Goal: Information Seeking & Learning: Learn about a topic

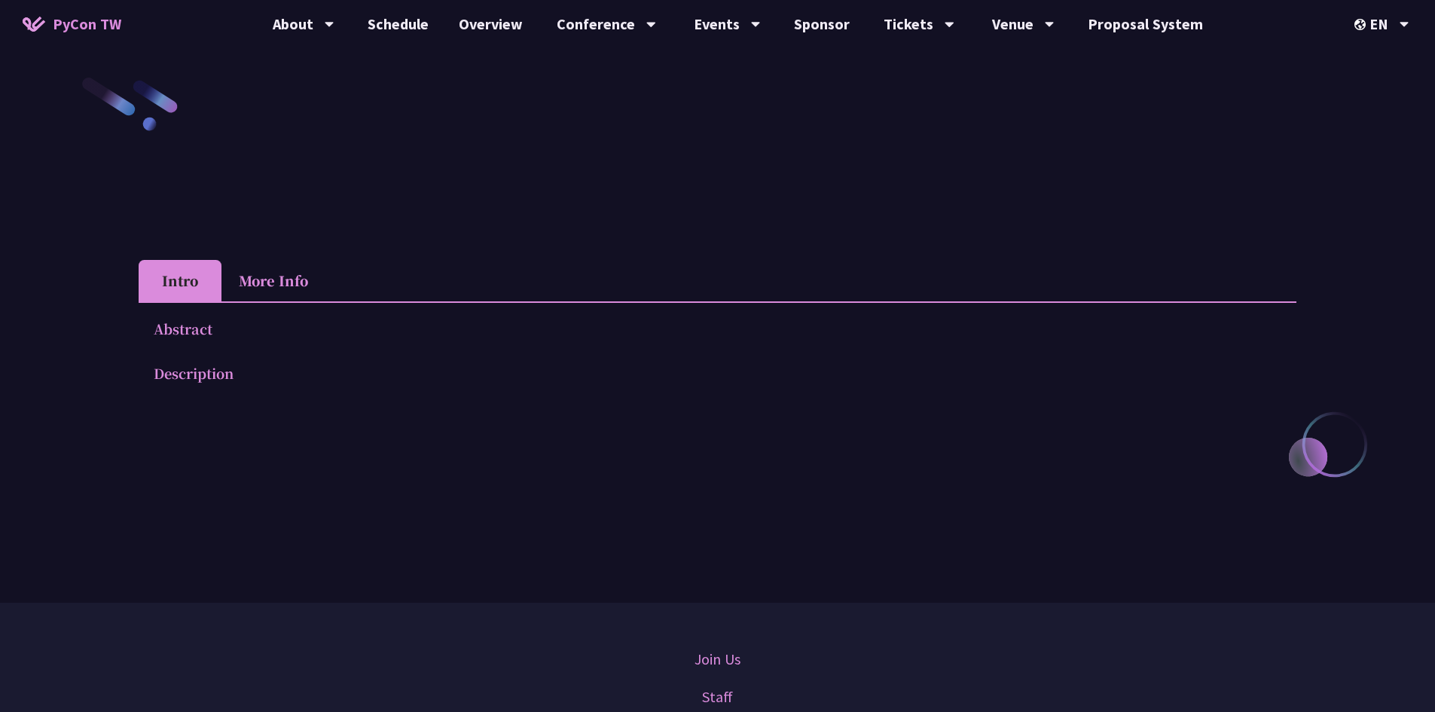
click at [99, 23] on span "PyCon TW" at bounding box center [87, 24] width 69 height 23
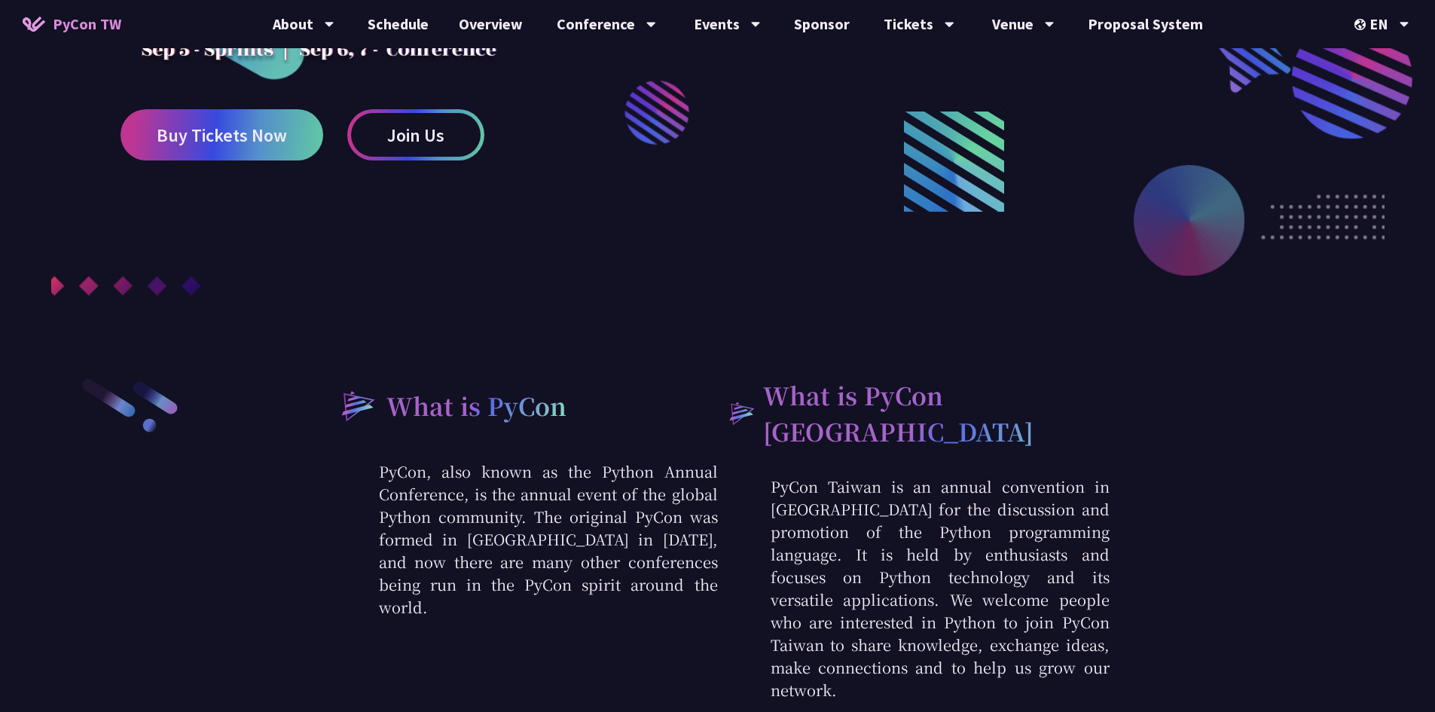
scroll to position [452, 0]
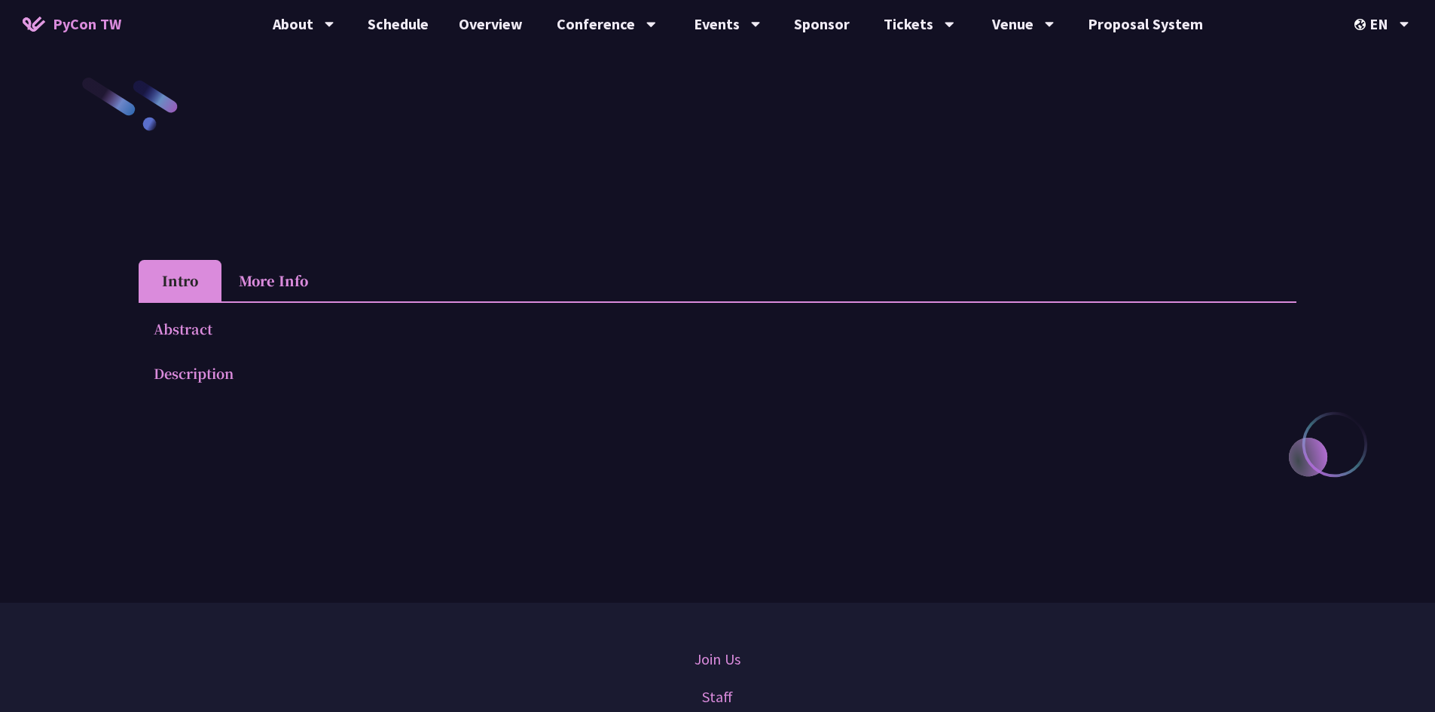
click at [263, 276] on li "More Info" at bounding box center [273, 280] width 104 height 41
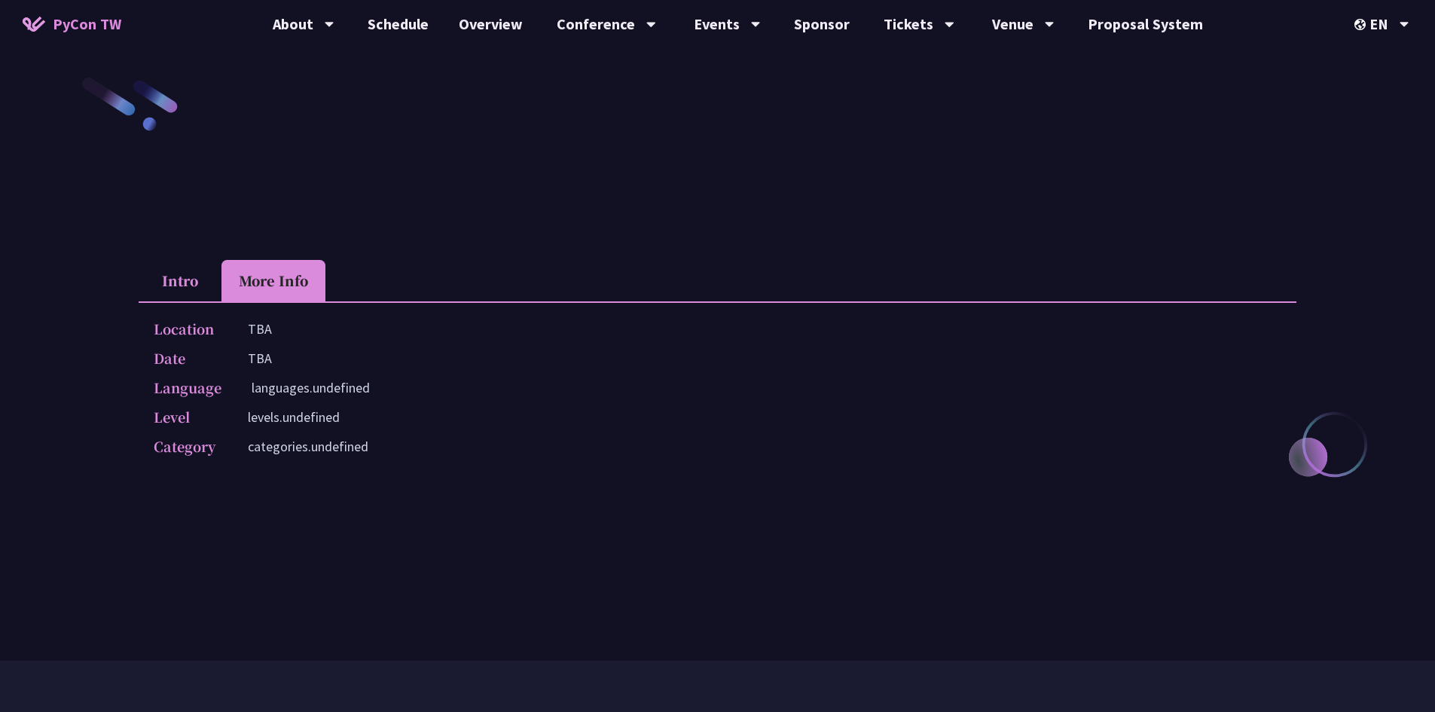
click at [230, 270] on li "More Info" at bounding box center [273, 280] width 104 height 41
click at [198, 289] on li "Intro" at bounding box center [180, 280] width 83 height 41
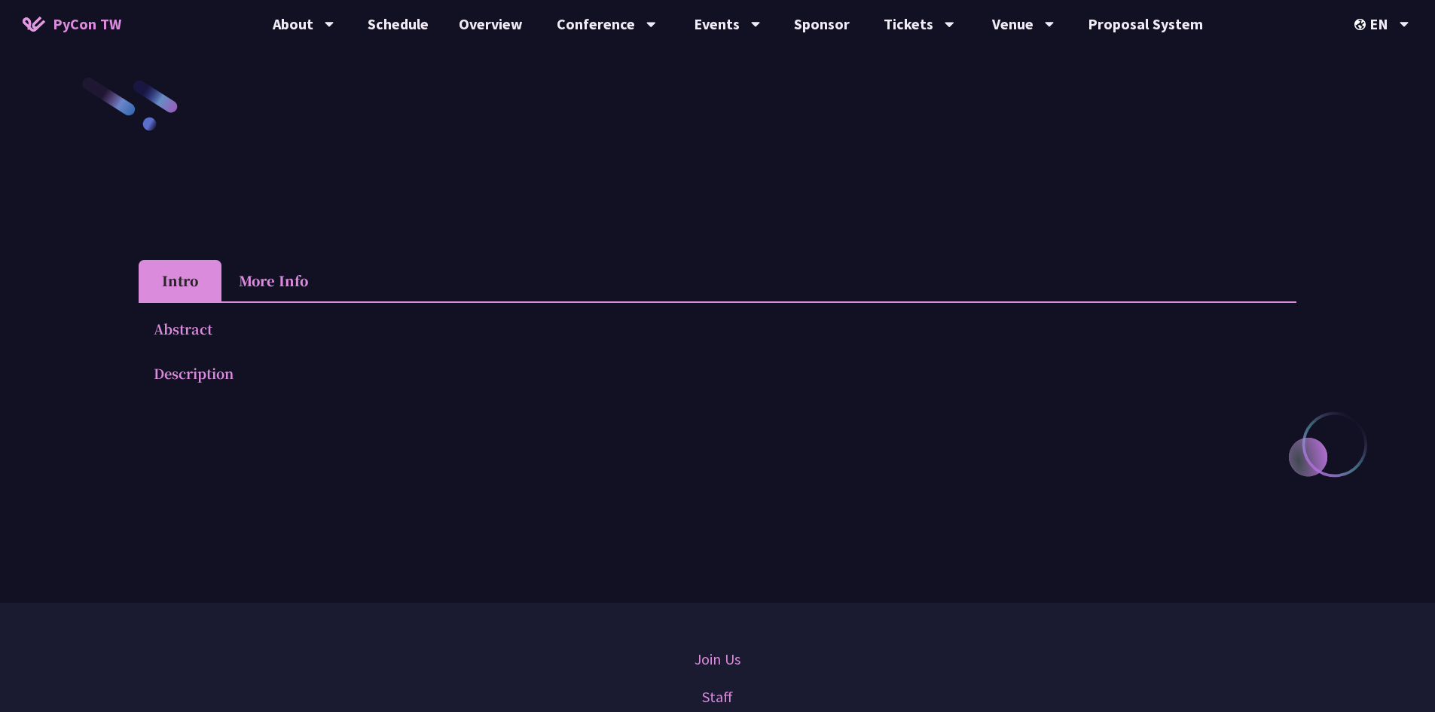
click at [203, 334] on p "Abstract" at bounding box center [703, 329] width 1098 height 22
click at [201, 380] on p "Description" at bounding box center [703, 373] width 1098 height 22
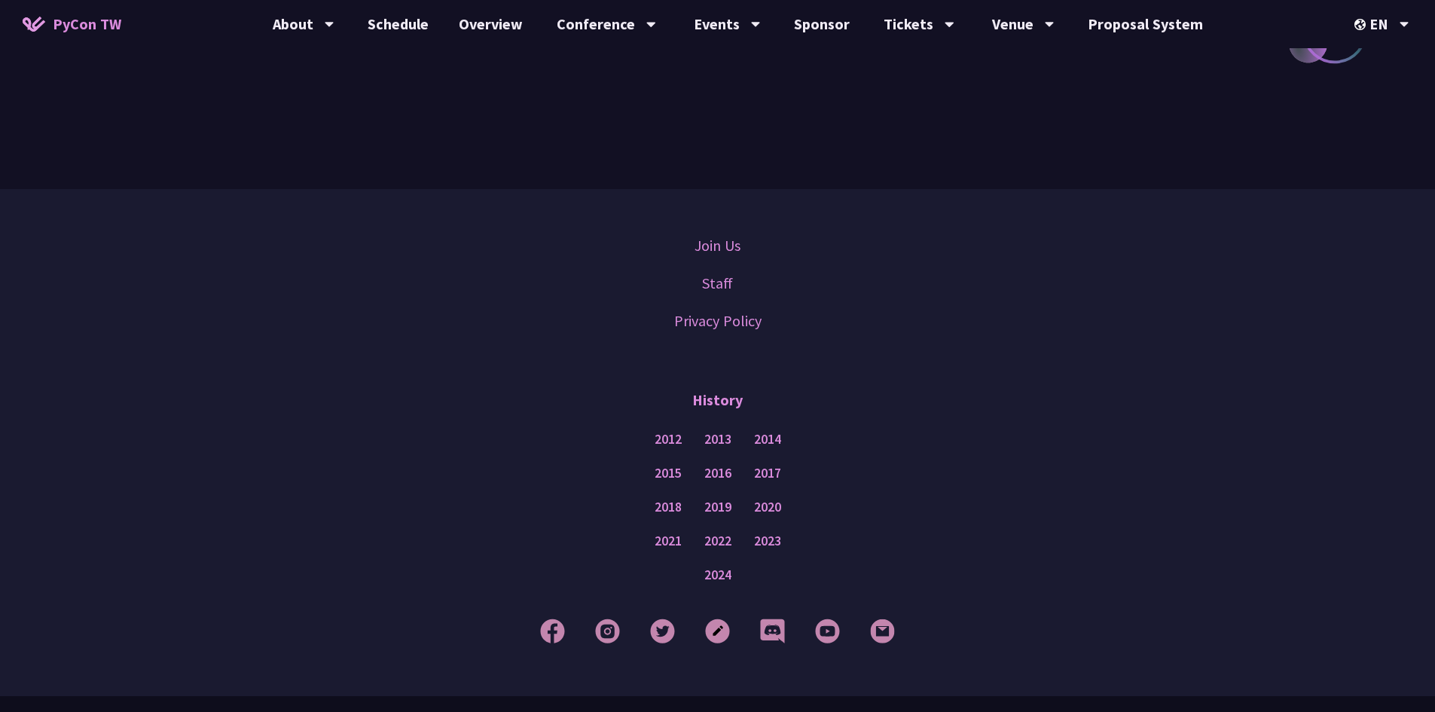
scroll to position [450, 0]
